Goal: Task Accomplishment & Management: Manage account settings

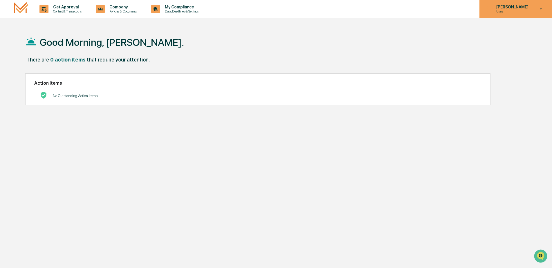
click at [544, 10] on icon at bounding box center [541, 9] width 10 height 6
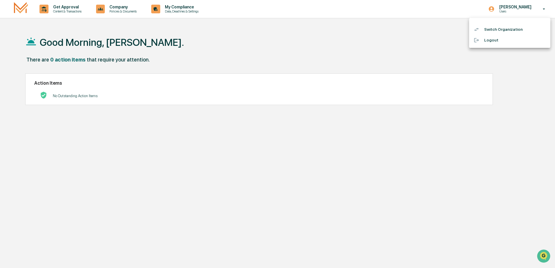
click at [485, 38] on li "Logout" at bounding box center [509, 40] width 81 height 11
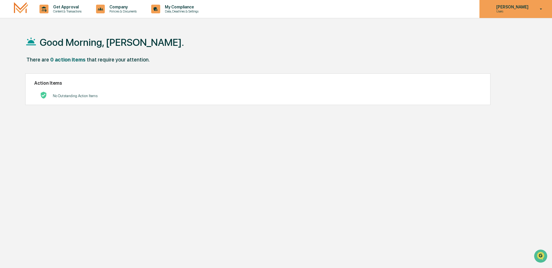
click at [541, 5] on div "[PERSON_NAME] Users" at bounding box center [516, 9] width 73 height 18
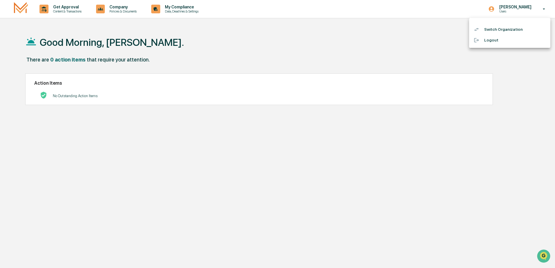
click at [490, 40] on li "Logout" at bounding box center [509, 40] width 81 height 11
